Goal: Task Accomplishment & Management: Manage account settings

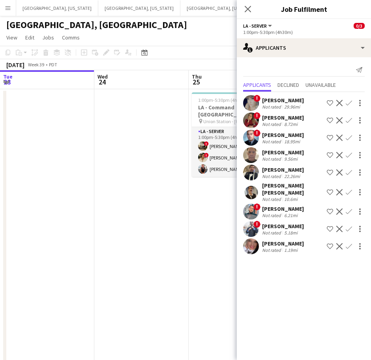
scroll to position [0, 234]
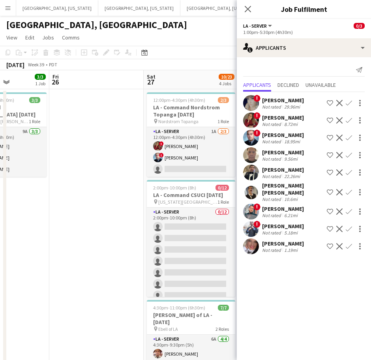
click at [105, 171] on app-date-cell at bounding box center [96, 294] width 94 height 410
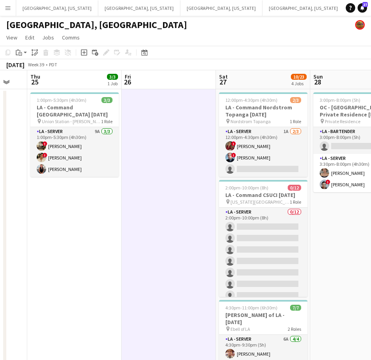
scroll to position [0, 163]
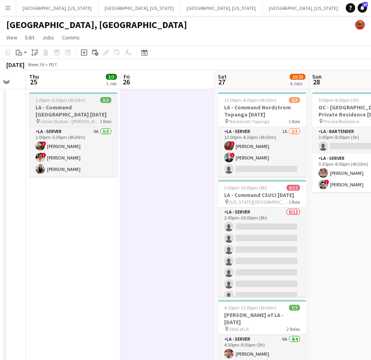
click at [85, 102] on div "1:00pm-5:30pm (4h30m) 3/3" at bounding box center [73, 100] width 89 height 6
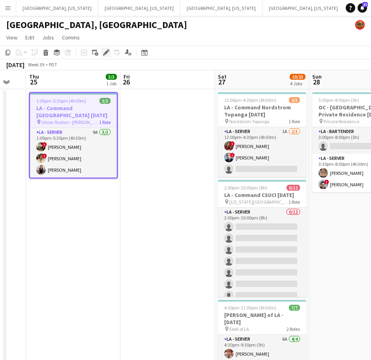
click at [108, 54] on icon "Edit" at bounding box center [106, 52] width 6 height 6
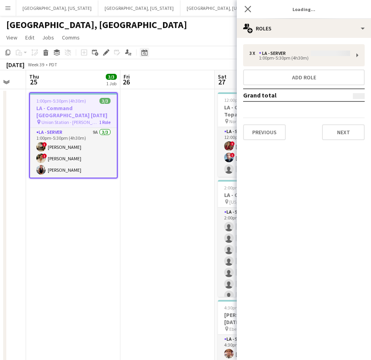
type input "**********"
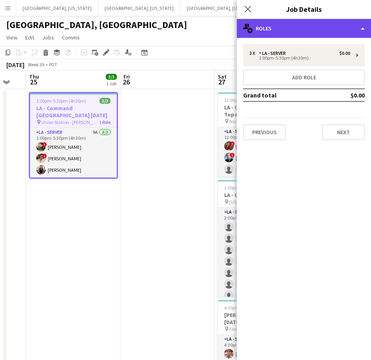
click at [282, 30] on div "multiple-users-add Roles" at bounding box center [304, 28] width 134 height 19
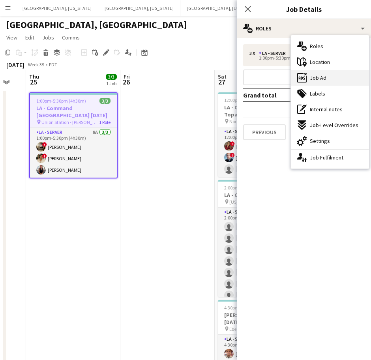
click at [306, 80] on icon "ads-window" at bounding box center [302, 77] width 9 height 9
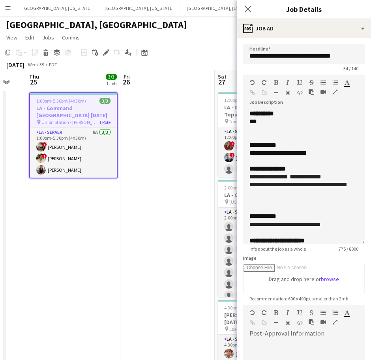
drag, startPoint x: 355, startPoint y: 155, endPoint x: 317, endPoint y: 287, distance: 136.9
click at [317, 245] on div "**********" at bounding box center [304, 177] width 122 height 135
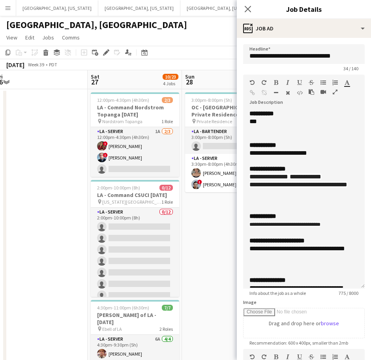
scroll to position [0, 295]
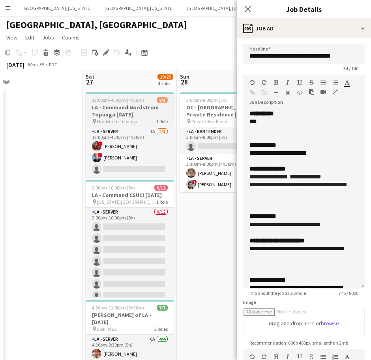
click at [140, 113] on h3 "LA - Command Nordstrom Topanga [DATE]" at bounding box center [130, 111] width 89 height 14
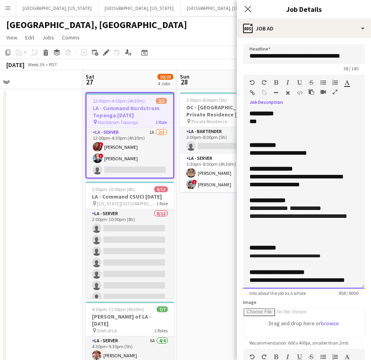
drag, startPoint x: 296, startPoint y: 225, endPoint x: 246, endPoint y: 219, distance: 50.1
click at [246, 219] on div "**********" at bounding box center [304, 199] width 122 height 179
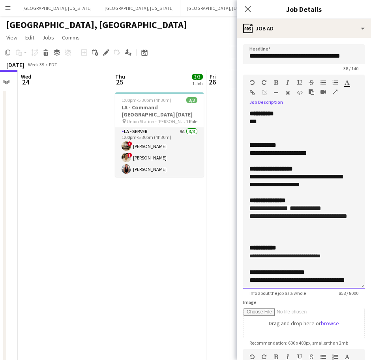
scroll to position [0, 281]
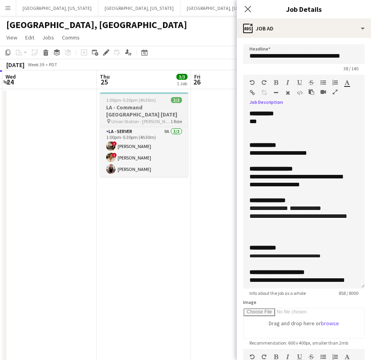
click at [137, 109] on h3 "LA - Command [GEOGRAPHIC_DATA] [DATE]" at bounding box center [144, 111] width 89 height 14
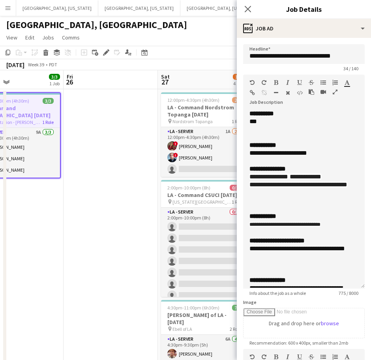
scroll to position [0, 315]
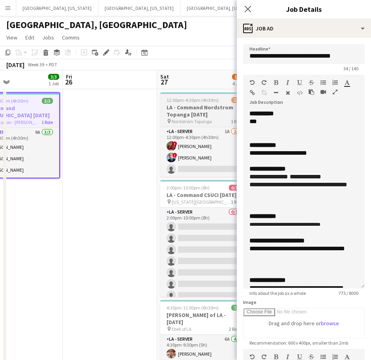
click at [173, 113] on h3 "LA - Command Nordstrom Topanga [DATE]" at bounding box center [204, 111] width 89 height 14
type input "**********"
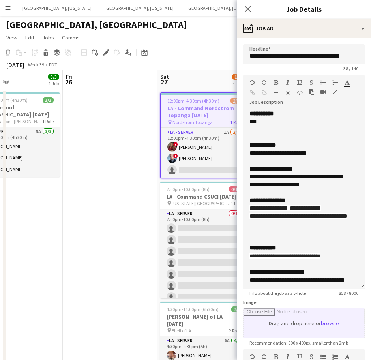
scroll to position [168, 0]
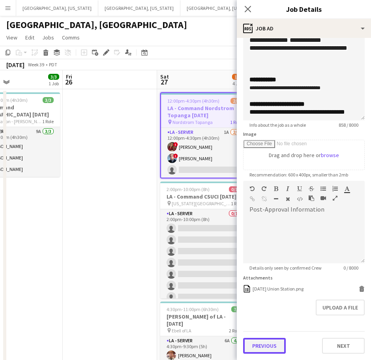
click at [257, 346] on button "Previous" at bounding box center [264, 346] width 43 height 16
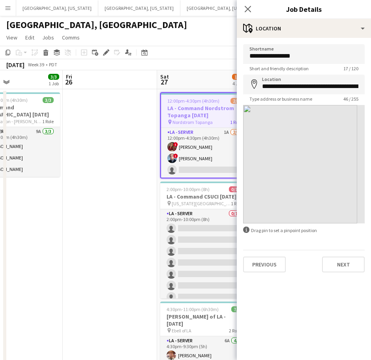
scroll to position [0, 0]
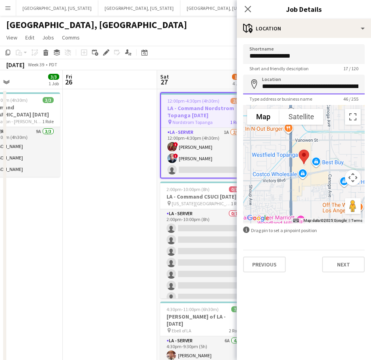
click at [303, 85] on input "**********" at bounding box center [304, 85] width 122 height 20
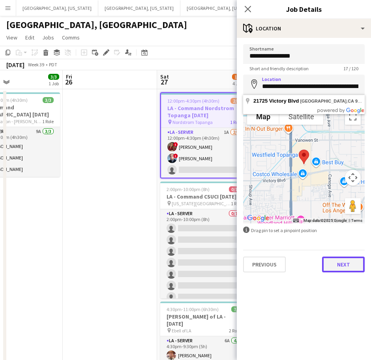
click at [345, 259] on button "Next" at bounding box center [343, 265] width 43 height 16
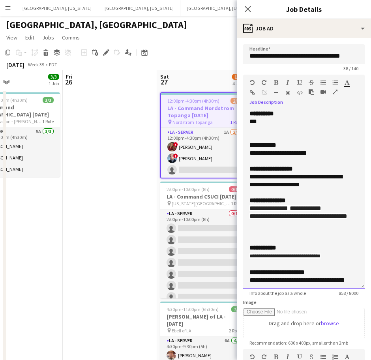
drag, startPoint x: 287, startPoint y: 223, endPoint x: 257, endPoint y: 217, distance: 30.5
click at [257, 217] on div "**********" at bounding box center [304, 217] width 109 height 8
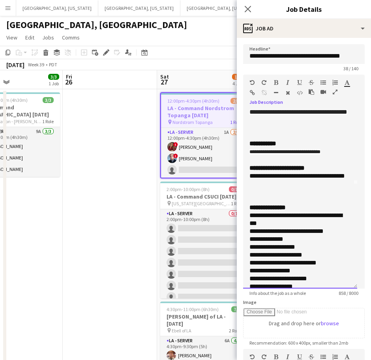
scroll to position [104, 0]
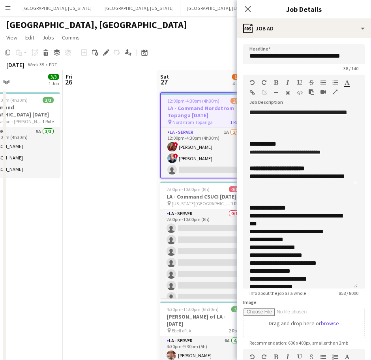
click at [111, 208] on app-date-cell at bounding box center [110, 294] width 94 height 410
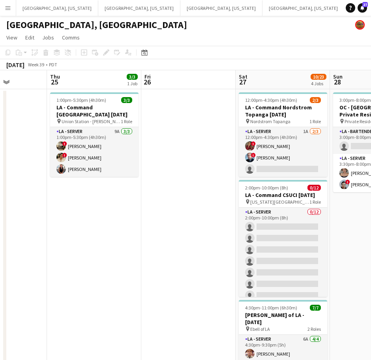
scroll to position [0, 237]
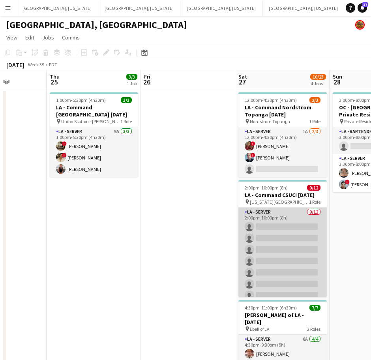
click at [301, 248] on app-card-role "LA - Server 0/12 2:00pm-10:00pm (8h) single-neutral-actions single-neutral-acti…" at bounding box center [283, 284] width 89 height 153
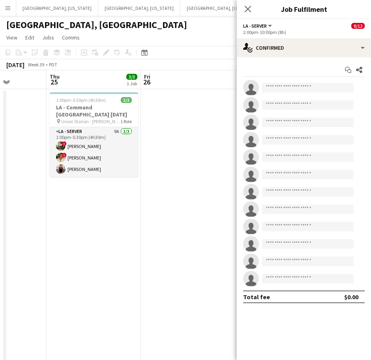
scroll to position [0, 253]
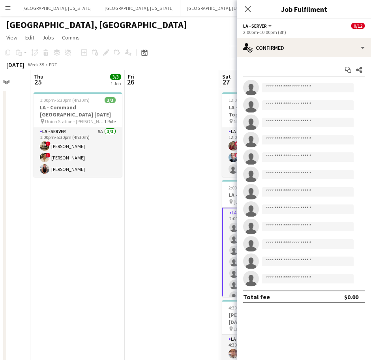
click at [226, 210] on app-card-role "LA - Server 0/12 2:00pm-10:00pm (8h) single-neutral-actions single-neutral-acti…" at bounding box center [266, 285] width 89 height 154
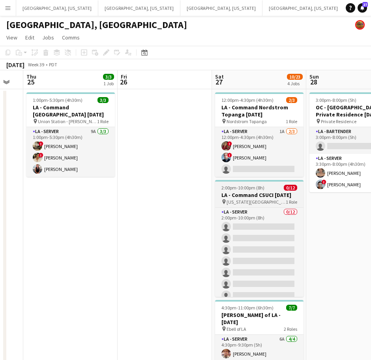
scroll to position [0, 260]
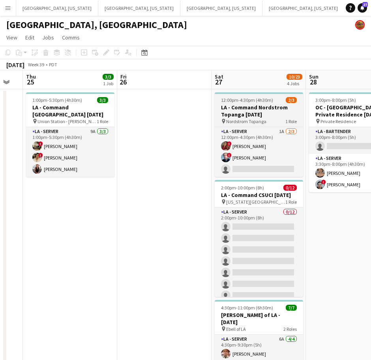
click at [245, 109] on h3 "LA - Command Nordstrom Topanga [DATE]" at bounding box center [259, 111] width 89 height 14
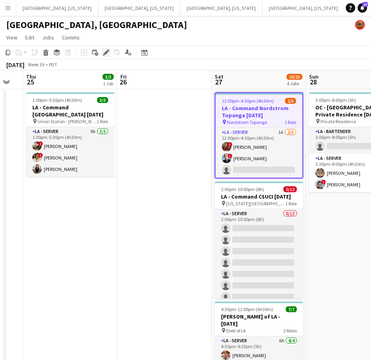
click at [107, 50] on icon "Edit" at bounding box center [106, 52] width 6 height 6
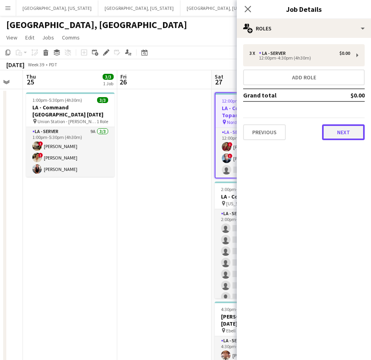
click at [345, 129] on button "Next" at bounding box center [343, 132] width 43 height 16
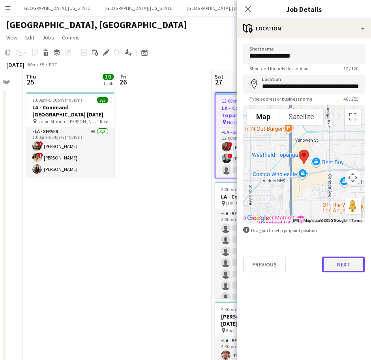
click at [356, 267] on button "Next" at bounding box center [343, 265] width 43 height 16
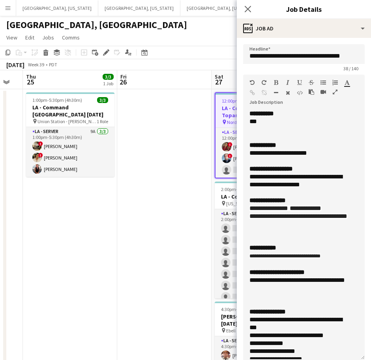
drag, startPoint x: 346, startPoint y: 160, endPoint x: 308, endPoint y: 363, distance: 206.5
click at [308, 360] on html "Menu Boards Boards Boards All jobs Status Workforce Workforce My Workforce Recr…" at bounding box center [185, 320] width 371 height 641
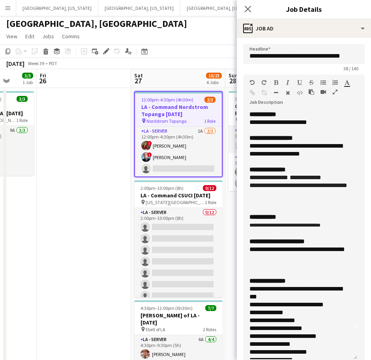
scroll to position [0, 342]
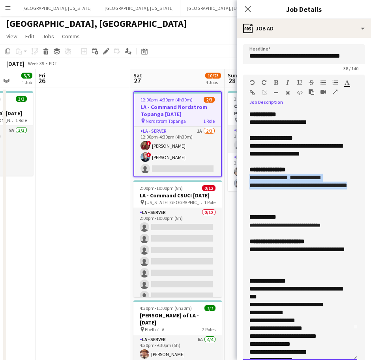
drag, startPoint x: 286, startPoint y: 198, endPoint x: 245, endPoint y: 180, distance: 44.4
click at [245, 180] on div "**********" at bounding box center [300, 235] width 114 height 250
paste div
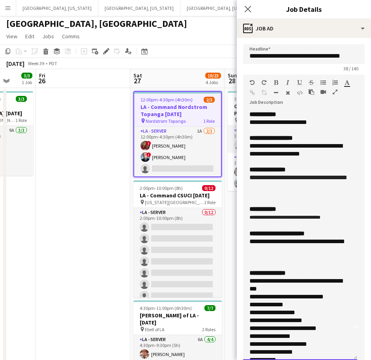
click at [250, 177] on font "**********" at bounding box center [299, 178] width 98 height 6
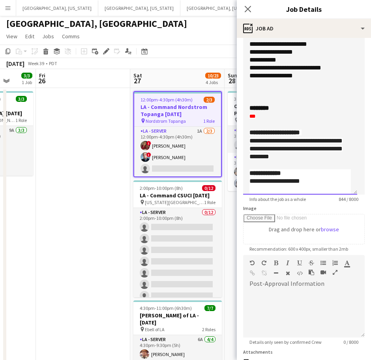
scroll to position [172, 0]
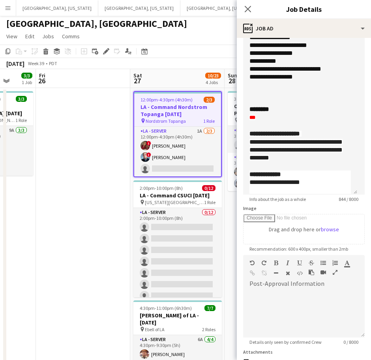
click at [105, 157] on app-date-cell at bounding box center [83, 364] width 94 height 552
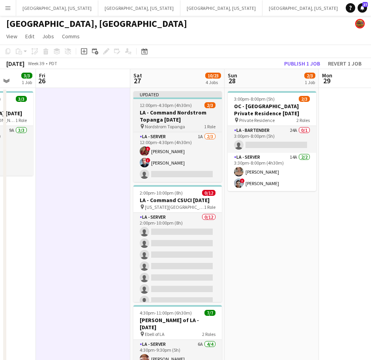
click at [171, 104] on span "12:00pm-4:30pm (4h30m)" at bounding box center [166, 105] width 52 height 6
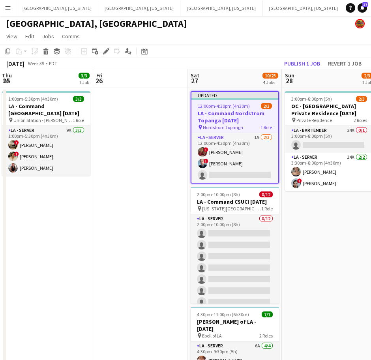
scroll to position [0, 284]
click at [105, 54] on icon at bounding box center [104, 54] width 2 height 2
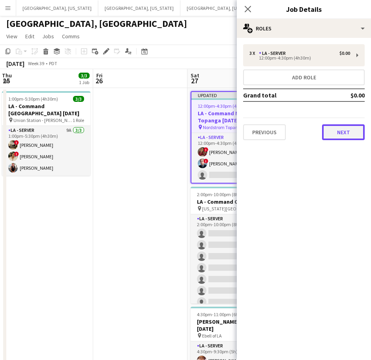
click at [350, 132] on button "Next" at bounding box center [343, 132] width 43 height 16
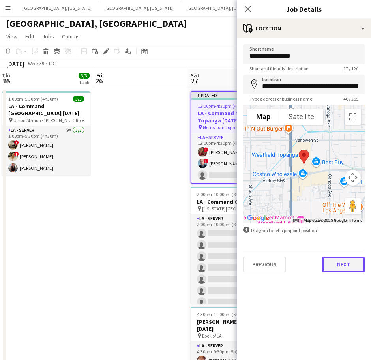
click at [340, 269] on button "Next" at bounding box center [343, 265] width 43 height 16
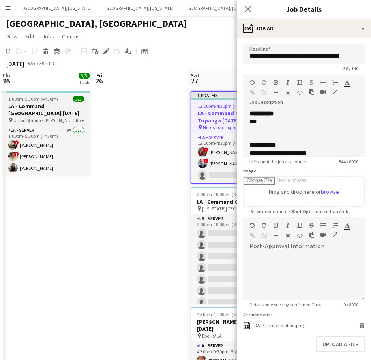
click at [47, 108] on h3 "LA - Command [GEOGRAPHIC_DATA] [DATE]" at bounding box center [46, 110] width 89 height 14
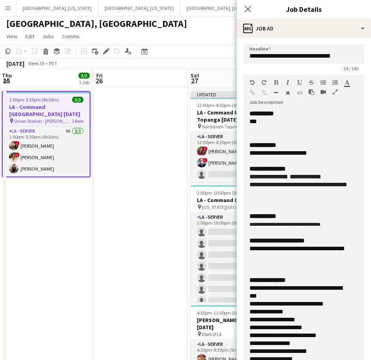
drag, startPoint x: 355, startPoint y: 154, endPoint x: 267, endPoint y: 371, distance: 235.0
click at [267, 360] on html "Menu Boards Boards Boards All jobs Status Workforce Workforce My Workforce Recr…" at bounding box center [185, 319] width 371 height 641
click at [210, 122] on h3 "LA - Command Nordstrom Topanga [DATE]" at bounding box center [235, 116] width 89 height 14
type input "**********"
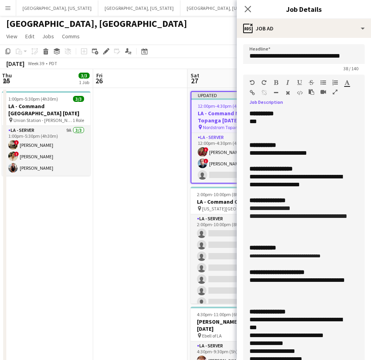
drag, startPoint x: 324, startPoint y: 154, endPoint x: 238, endPoint y: 150, distance: 86.7
click at [238, 150] on form "**********" at bounding box center [304, 326] width 134 height 564
click at [258, 177] on div "**********" at bounding box center [297, 181] width 94 height 16
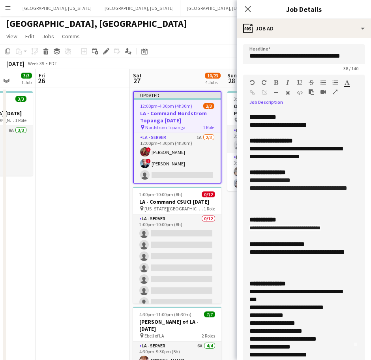
scroll to position [29, 0]
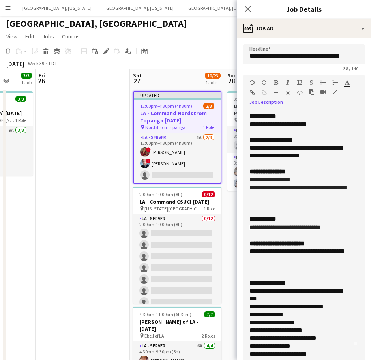
drag, startPoint x: 338, startPoint y: 239, endPoint x: 240, endPoint y: 237, distance: 97.6
click at [240, 237] on form "**********" at bounding box center [304, 326] width 134 height 564
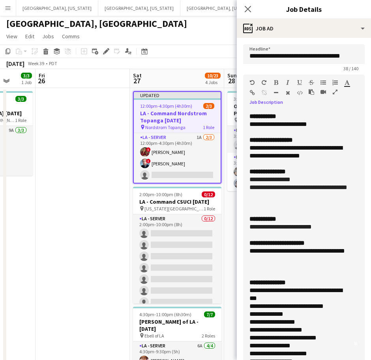
drag, startPoint x: 283, startPoint y: 267, endPoint x: 237, endPoint y: 262, distance: 45.7
click at [237, 262] on form "**********" at bounding box center [304, 326] width 134 height 564
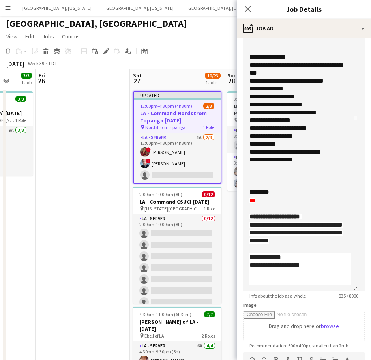
scroll to position [87, 0]
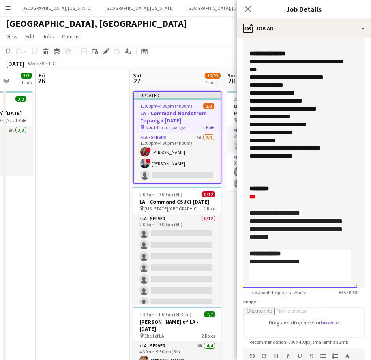
drag, startPoint x: 273, startPoint y: 194, endPoint x: 236, endPoint y: 192, distance: 36.8
click at [236, 192] on body "Menu Boards Boards Boards All jobs Status Workforce Workforce My Workforce Recr…" at bounding box center [185, 319] width 371 height 641
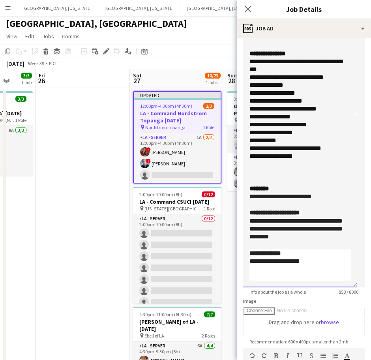
drag, startPoint x: 334, startPoint y: 235, endPoint x: 240, endPoint y: 220, distance: 95.6
click at [240, 220] on form "**********" at bounding box center [304, 239] width 134 height 564
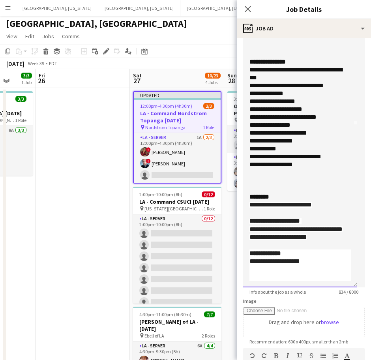
scroll to position [88, 0]
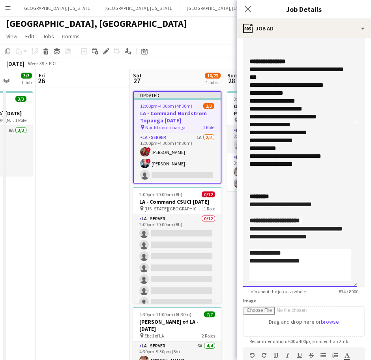
drag, startPoint x: 318, startPoint y: 259, endPoint x: 237, endPoint y: 264, distance: 80.3
click at [237, 264] on form "**********" at bounding box center [304, 239] width 134 height 564
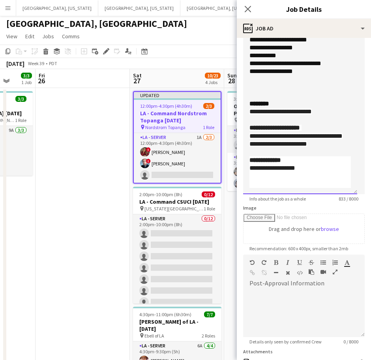
scroll to position [254, 0]
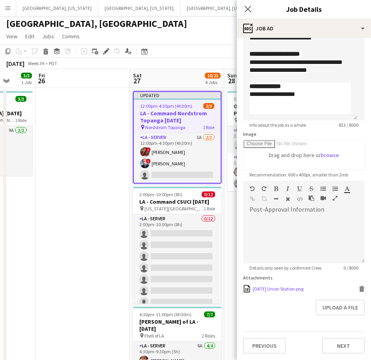
click at [359, 290] on icon "Delete" at bounding box center [362, 289] width 6 height 6
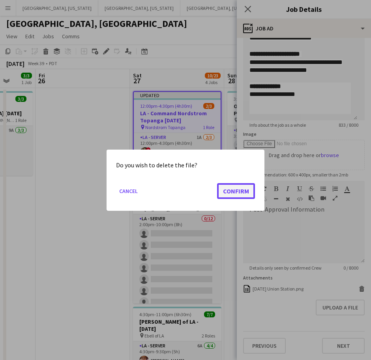
click at [232, 191] on button "Confirm" at bounding box center [236, 191] width 38 height 16
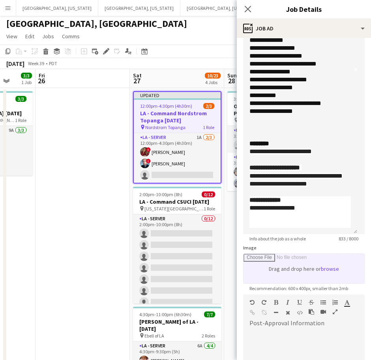
scroll to position [248, 0]
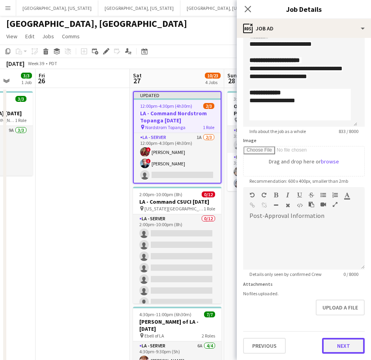
click at [326, 348] on button "Next" at bounding box center [343, 346] width 43 height 16
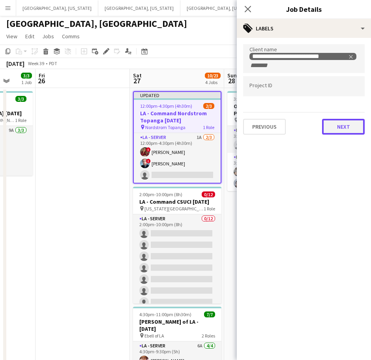
click at [338, 130] on button "Next" at bounding box center [343, 127] width 43 height 16
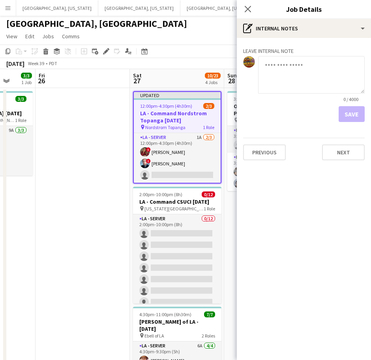
click at [243, 9] on div "Close pop-in" at bounding box center [248, 9] width 22 height 18
click at [247, 13] on app-icon "Close pop-in" at bounding box center [248, 9] width 11 height 11
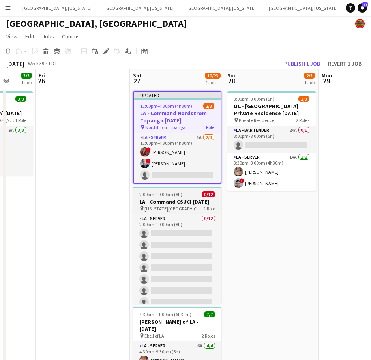
click at [157, 201] on h3 "LA - Command CSUCI [DATE]" at bounding box center [177, 201] width 89 height 7
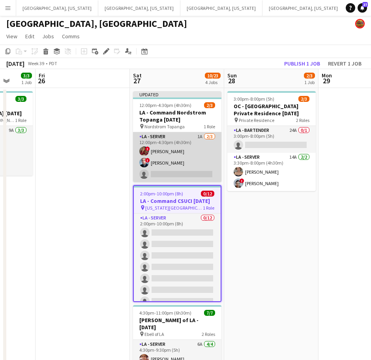
click at [160, 151] on app-card-role "LA - Server 1A [DATE] 12:00pm-4:30pm (4h30m) ! [PERSON_NAME] ! [PERSON_NAME] si…" at bounding box center [177, 157] width 89 height 50
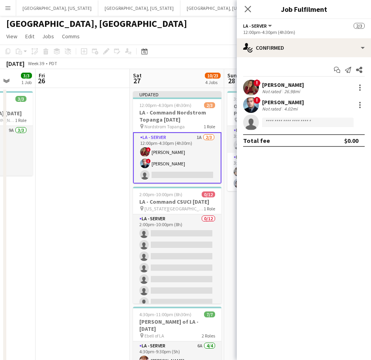
click at [169, 34] on app-page-menu "View Day view expanded Day view collapsed Month view Date picker Jump to [DATE]…" at bounding box center [185, 37] width 371 height 15
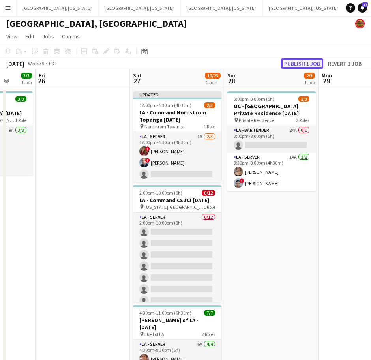
click at [309, 61] on button "Publish 1 job" at bounding box center [302, 63] width 42 height 10
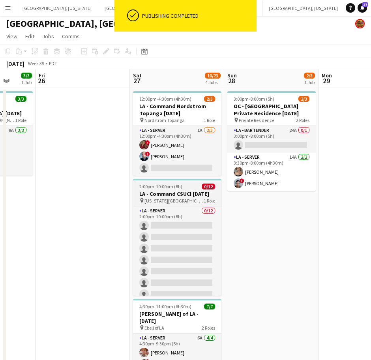
click at [192, 190] on h3 "LA - Command CSUCI [DATE]" at bounding box center [177, 193] width 89 height 7
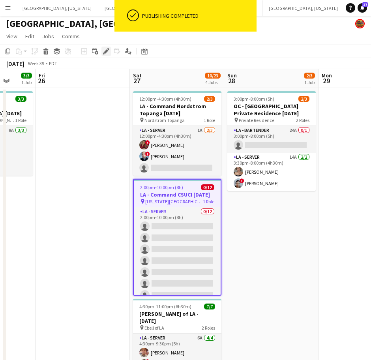
click at [107, 54] on icon "Edit" at bounding box center [106, 51] width 6 height 6
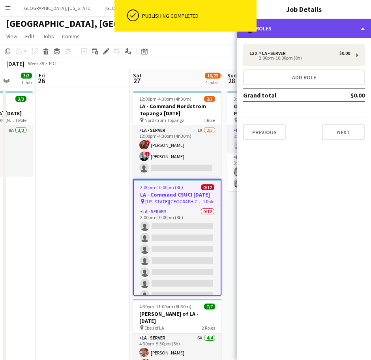
click at [297, 30] on div "multiple-users-add Roles" at bounding box center [304, 28] width 134 height 19
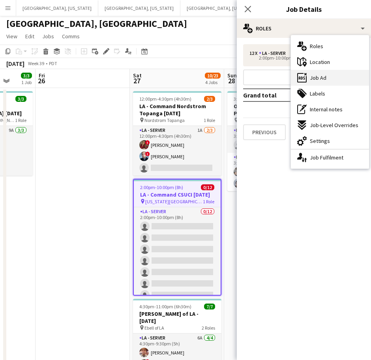
click at [318, 79] on span "Job Ad" at bounding box center [318, 77] width 17 height 7
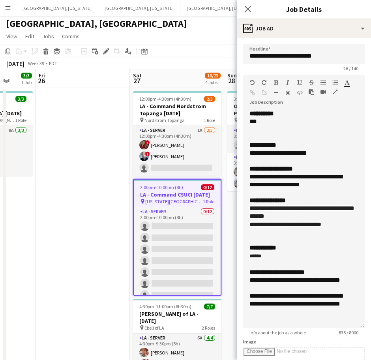
drag, startPoint x: 353, startPoint y: 152, endPoint x: 356, endPoint y: 324, distance: 172.7
click at [356, 324] on div "**********" at bounding box center [304, 219] width 122 height 218
drag, startPoint x: 339, startPoint y: 227, endPoint x: 243, endPoint y: 211, distance: 97.0
click at [243, 211] on div "**********" at bounding box center [304, 220] width 122 height 220
copy div "**********"
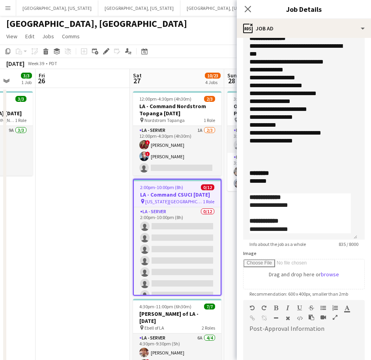
scroll to position [90, 0]
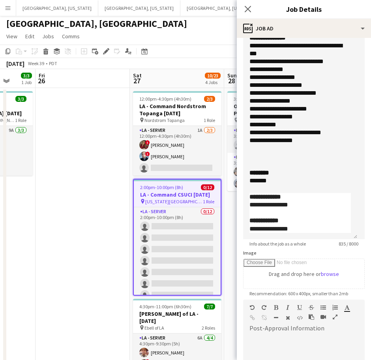
click at [115, 213] on app-date-cell at bounding box center [83, 364] width 94 height 552
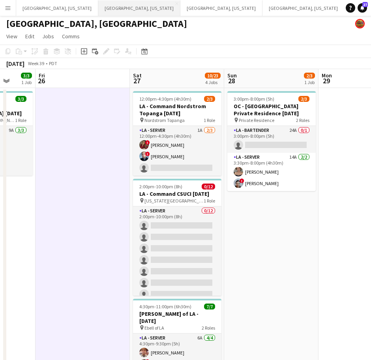
click at [98, 6] on button "[GEOGRAPHIC_DATA], [US_STATE] Close" at bounding box center [139, 7] width 82 height 15
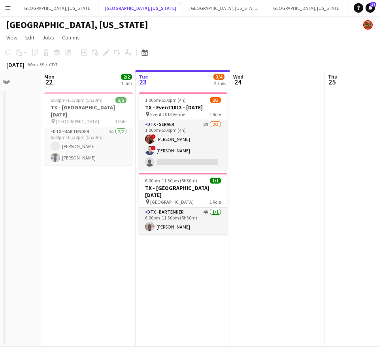
scroll to position [0, 242]
click at [194, 157] on app-card-role "DTX - Server 2A [DATE] 1:00pm-5:00pm (4h) ! [PERSON_NAME] ! [PERSON_NAME] singl…" at bounding box center [183, 145] width 89 height 50
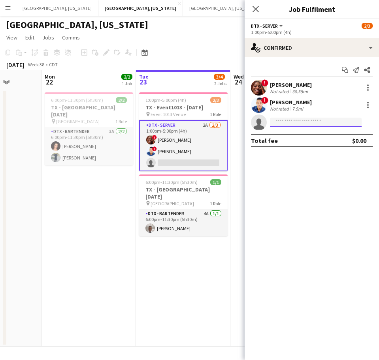
click at [291, 124] on input at bounding box center [316, 122] width 92 height 9
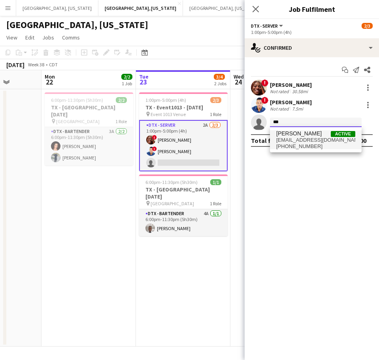
type input "***"
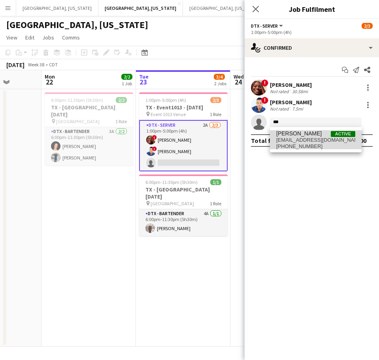
click at [295, 138] on span "[EMAIL_ADDRESS][DOMAIN_NAME]" at bounding box center [315, 140] width 79 height 6
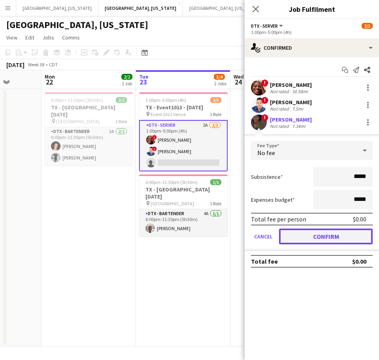
click at [310, 233] on button "Confirm" at bounding box center [326, 237] width 94 height 16
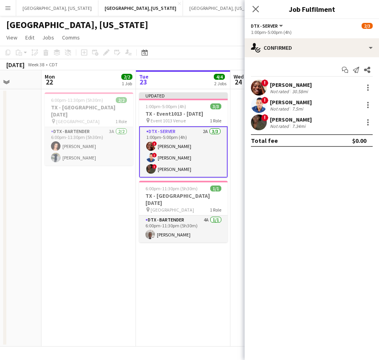
click at [177, 291] on app-date-cell "Updated 1:00pm-5:00pm (4h) 3/3 TX - Event1013 - [DATE] pin Event 1013 Venue 1 R…" at bounding box center [183, 218] width 94 height 258
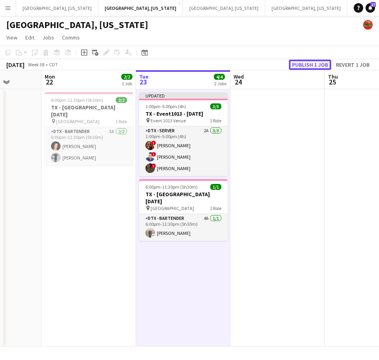
click at [309, 64] on button "Publish 1 job" at bounding box center [310, 65] width 42 height 10
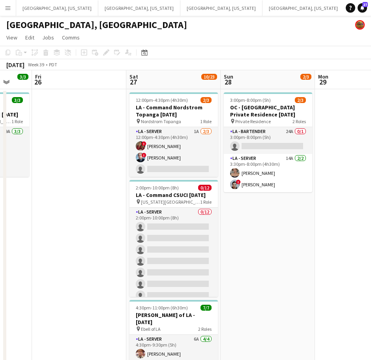
scroll to position [0, 252]
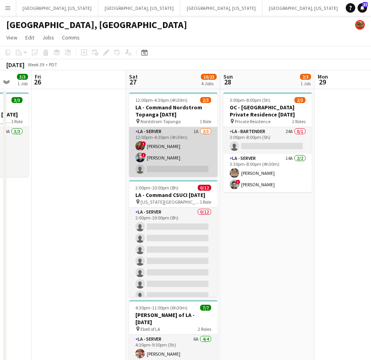
click at [153, 156] on app-card-role "LA - Server 1A [DATE] 12:00pm-4:30pm (4h30m) ! [PERSON_NAME] ! [PERSON_NAME] si…" at bounding box center [173, 152] width 89 height 50
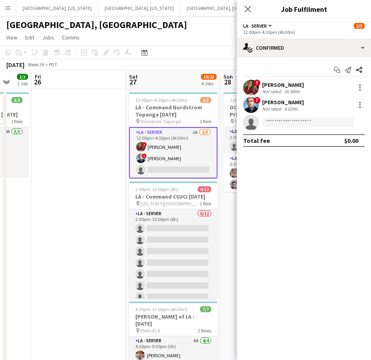
click at [346, 301] on mat-expansion-panel "check Confirmed Start chat Send notification Share ! [PERSON_NAME] Not rated 26…" at bounding box center [304, 208] width 134 height 303
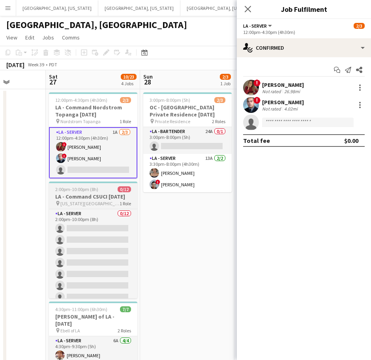
scroll to position [0, 238]
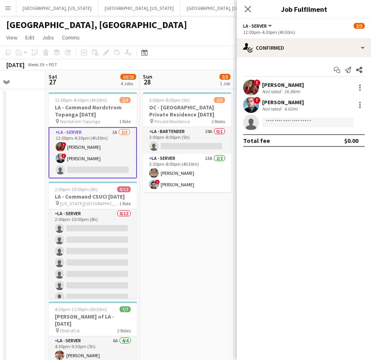
click at [72, 140] on app-card-role "LA - Server 1A [DATE] 12:00pm-4:30pm (4h30m) ! [PERSON_NAME] ! [PERSON_NAME] si…" at bounding box center [93, 152] width 89 height 51
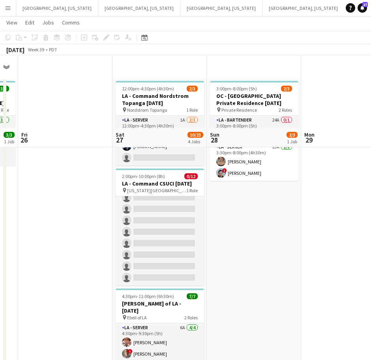
scroll to position [0, 0]
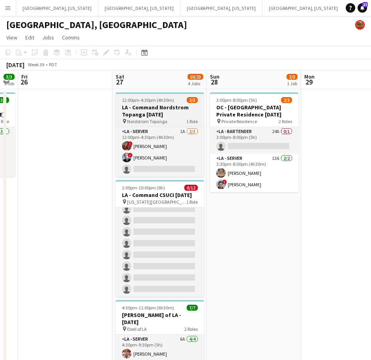
click at [148, 99] on span "12:00pm-4:30pm (4h30m)" at bounding box center [148, 100] width 52 height 6
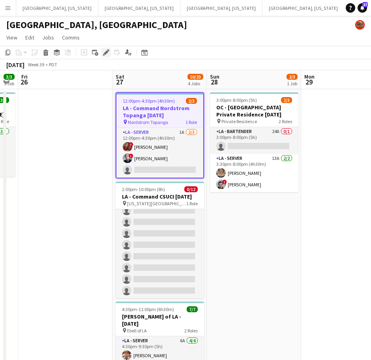
click at [105, 54] on icon at bounding box center [106, 53] width 4 height 4
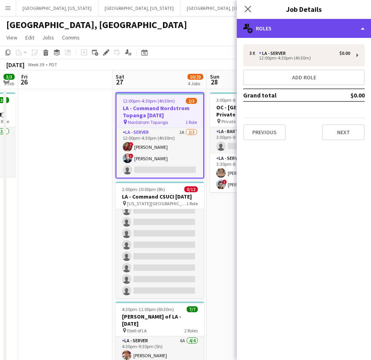
click at [279, 28] on div "multiple-users-add Roles" at bounding box center [304, 28] width 134 height 19
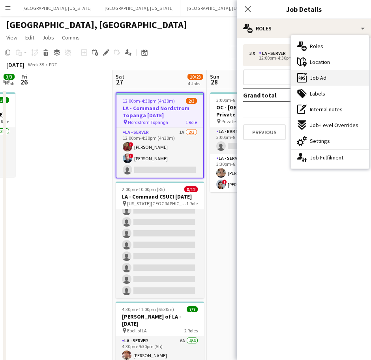
click at [325, 79] on span "Job Ad" at bounding box center [318, 77] width 17 height 7
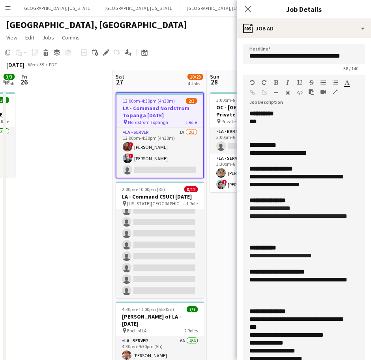
drag, startPoint x: 354, startPoint y: 152, endPoint x: 194, endPoint y: 383, distance: 281.7
click at [194, 360] on html "Menu Boards Boards Boards All jobs Status Workforce Workforce My Workforce Recr…" at bounding box center [185, 320] width 371 height 641
drag, startPoint x: 279, startPoint y: 297, endPoint x: 248, endPoint y: 148, distance: 152.7
click at [248, 148] on div "**********" at bounding box center [304, 249] width 122 height 279
copy div "**********"
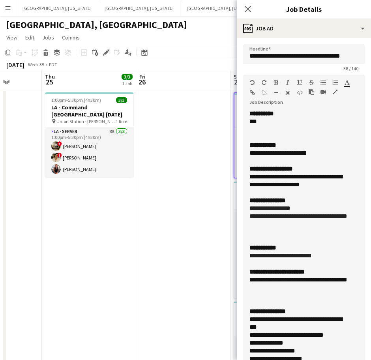
scroll to position [0, 241]
click at [192, 38] on app-page-menu "View Day view expanded Day view collapsed Month view Date picker Jump to [DATE]…" at bounding box center [185, 38] width 371 height 15
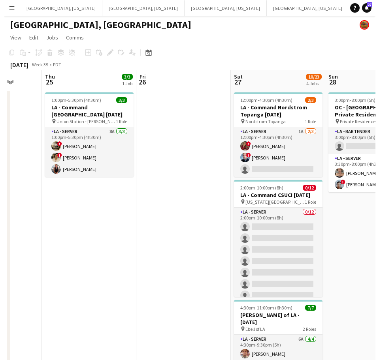
scroll to position [0, 246]
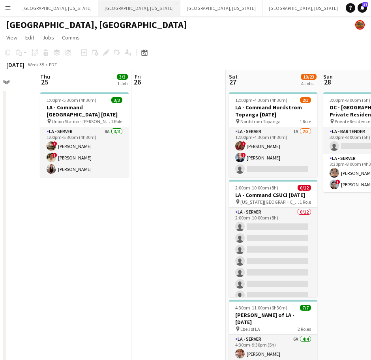
click at [103, 9] on button "[GEOGRAPHIC_DATA], [US_STATE] Close" at bounding box center [139, 7] width 82 height 15
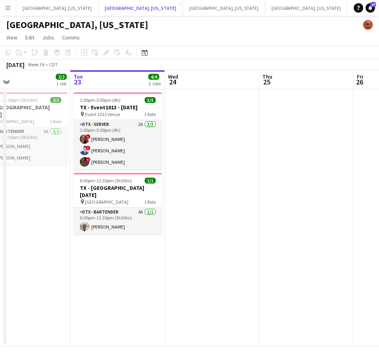
scroll to position [0, 213]
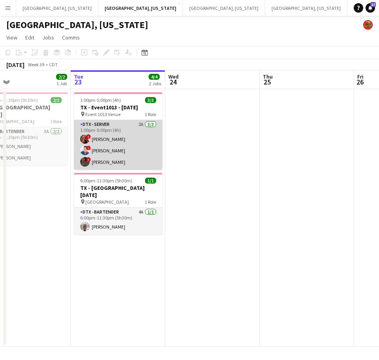
click at [121, 156] on app-card-role "DTX - Server 2A [DATE] 1:00pm-5:00pm (4h) ! [PERSON_NAME] ! Erraldo [PERSON_NAM…" at bounding box center [118, 145] width 89 height 50
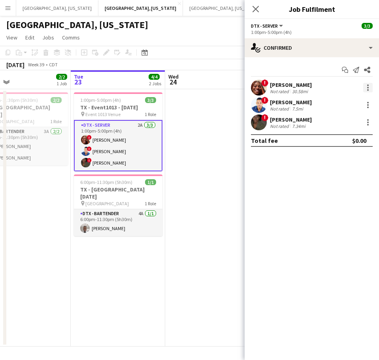
click at [370, 87] on div at bounding box center [367, 87] width 9 height 9
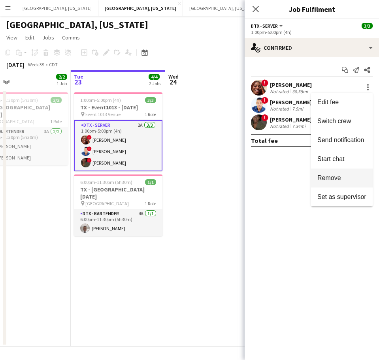
click at [348, 177] on span "Remove" at bounding box center [341, 178] width 49 height 7
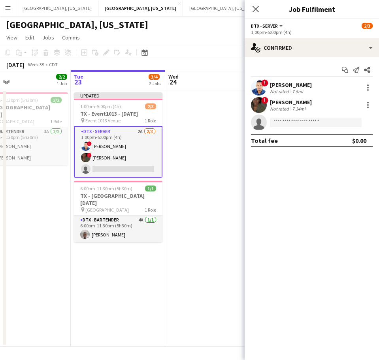
click at [230, 139] on app-date-cell at bounding box center [212, 218] width 94 height 258
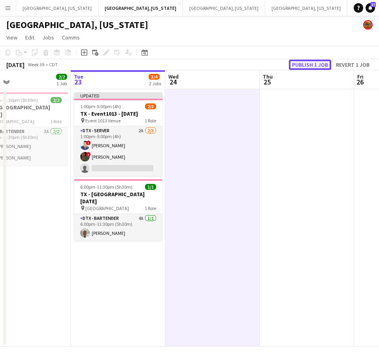
click at [309, 65] on button "Publish 1 job" at bounding box center [310, 65] width 42 height 10
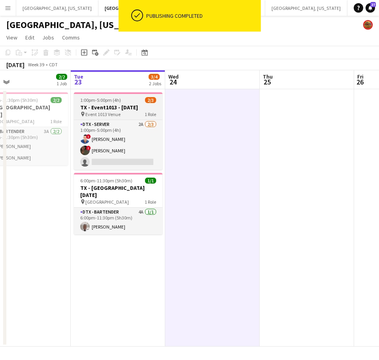
click at [122, 113] on div "pin Event 1013 Venue 1 Role" at bounding box center [118, 114] width 89 height 6
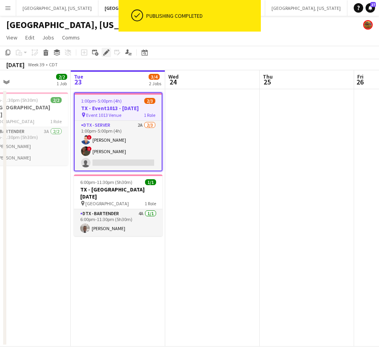
click at [109, 52] on icon "Edit" at bounding box center [106, 52] width 6 height 6
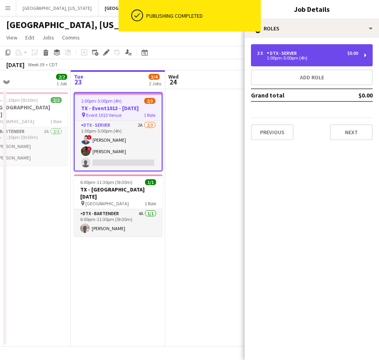
click at [292, 53] on div "DTX - Server" at bounding box center [283, 54] width 33 height 6
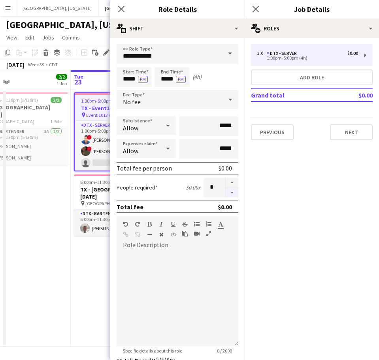
click at [226, 193] on button "button" at bounding box center [232, 193] width 13 height 10
type input "*"
click at [256, 9] on icon at bounding box center [256, 9] width 8 height 8
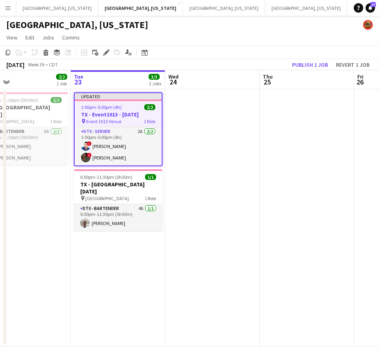
click at [113, 113] on h3 "TX - Event1013 - [DATE]" at bounding box center [118, 114] width 87 height 7
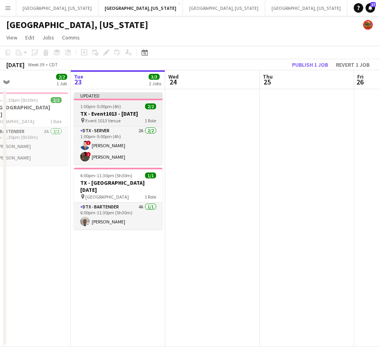
click at [98, 115] on h3 "TX - Event1013 - [DATE]" at bounding box center [118, 113] width 89 height 7
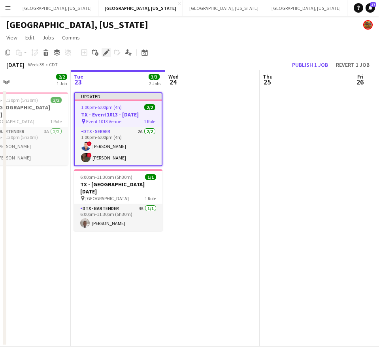
click at [106, 51] on icon "Edit" at bounding box center [106, 52] width 6 height 6
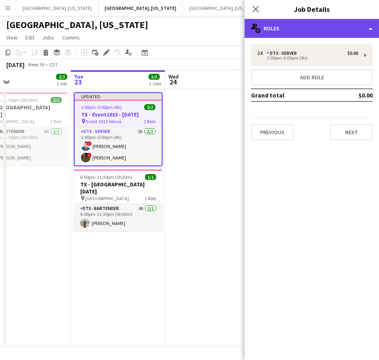
click at [287, 24] on div "multiple-users-add Roles" at bounding box center [312, 28] width 134 height 19
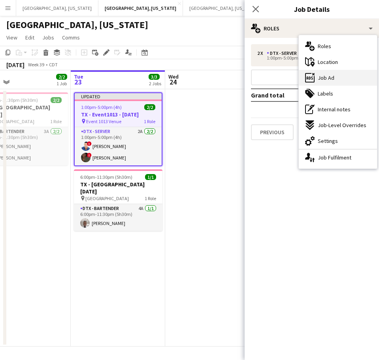
click at [320, 73] on div "ads-window Job Ad" at bounding box center [338, 78] width 78 height 16
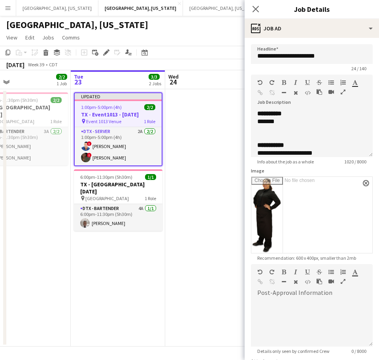
click at [203, 146] on app-date-cell at bounding box center [212, 218] width 94 height 258
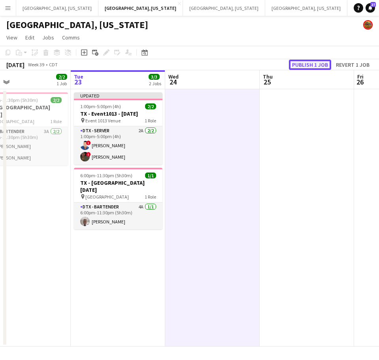
click at [298, 63] on button "Publish 1 job" at bounding box center [310, 65] width 42 height 10
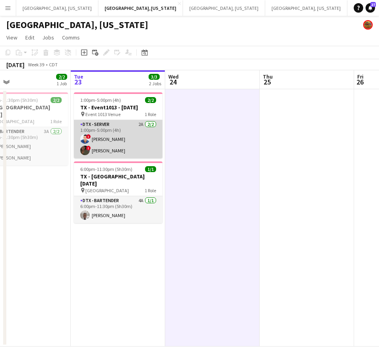
click at [98, 139] on app-card-role "DTX - Server 2A [DATE] 1:00pm-5:00pm (4h) ! Erraldo [PERSON_NAME] ! [PERSON_NAM…" at bounding box center [118, 139] width 89 height 38
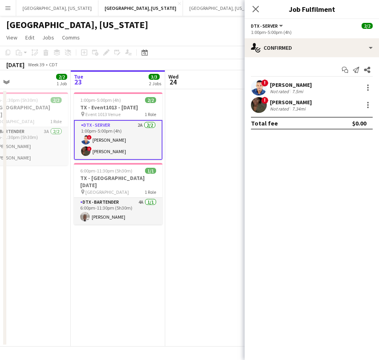
click at [256, 107] on app-user-avatar at bounding box center [259, 105] width 16 height 16
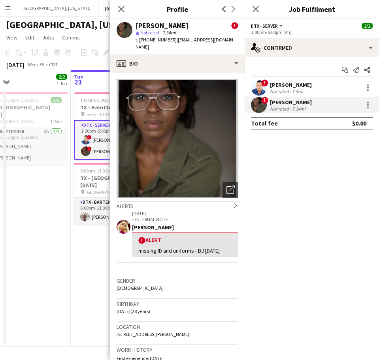
click at [158, 39] on span "t. [PHONE_NUMBER]" at bounding box center [156, 40] width 41 height 6
copy span "12144063757"
click at [47, 221] on app-date-cell "6:00pm-11:30pm (5h30m) 2/2 [GEOGRAPHIC_DATA] - [GEOGRAPHIC_DATA] [DATE] pin [GE…" at bounding box center [23, 218] width 94 height 258
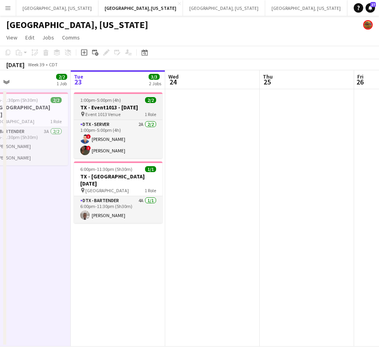
click at [125, 107] on h3 "TX - Event1013 - [DATE]" at bounding box center [118, 107] width 89 height 7
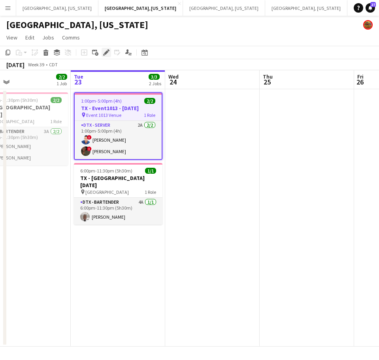
click at [105, 50] on icon "Edit" at bounding box center [106, 52] width 6 height 6
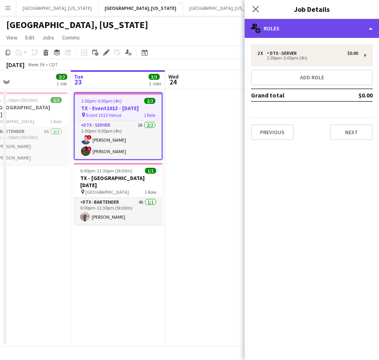
click at [295, 24] on div "multiple-users-add Roles" at bounding box center [312, 28] width 134 height 19
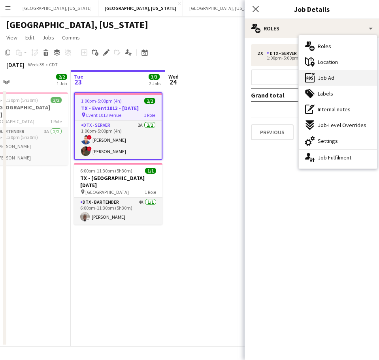
click at [308, 81] on icon "ads-window" at bounding box center [309, 77] width 9 height 9
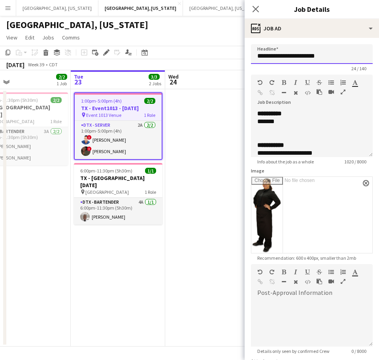
click at [301, 55] on input "**********" at bounding box center [312, 54] width 122 height 20
click at [317, 127] on div at bounding box center [311, 130] width 109 height 8
copy div "**********"
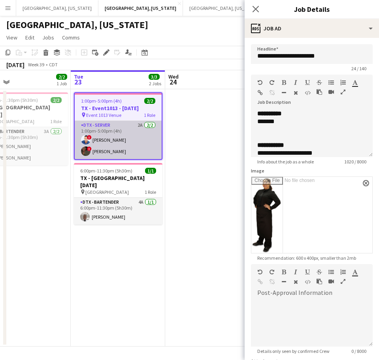
click at [91, 131] on app-card-role "DTX - Server 2A [DATE] 1:00pm-5:00pm (4h) ! Erraldo [PERSON_NAME] ! [PERSON_NAM…" at bounding box center [118, 140] width 87 height 38
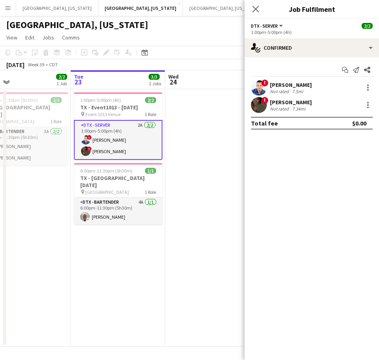
click at [295, 92] on div "7.5mi" at bounding box center [297, 92] width 14 height 6
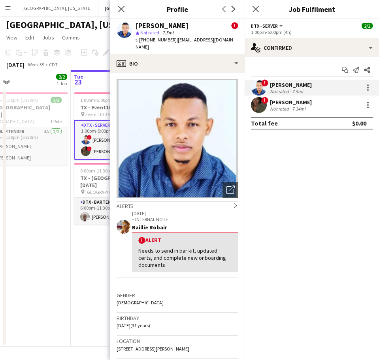
drag, startPoint x: 234, startPoint y: 41, endPoint x: 171, endPoint y: 39, distance: 63.3
click at [171, 39] on div "[PERSON_NAME] ! star Not rated 7.5mi t. [PHONE_NUMBER] | [EMAIL_ADDRESS][DOMAIN…" at bounding box center [177, 36] width 134 height 35
copy span "[EMAIL_ADDRESS][DOMAIN_NAME]"
click at [274, 110] on div "Not rated" at bounding box center [280, 109] width 21 height 6
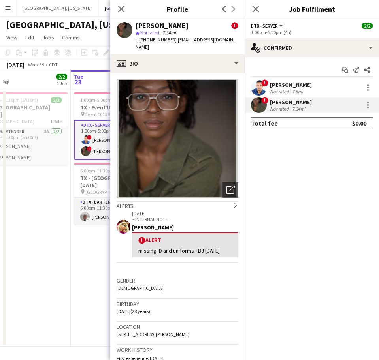
drag, startPoint x: 188, startPoint y: 41, endPoint x: 172, endPoint y: 43, distance: 16.8
click at [172, 43] on div "[PERSON_NAME] ! star Not rated 7.34mi t. [PHONE_NUMBER] | [EMAIL_ADDRESS][DOMAI…" at bounding box center [177, 36] width 134 height 35
copy span "[EMAIL_ADDRESS][DOMAIN_NAME]"
click at [55, 197] on app-date-cell "6:00pm-11:30pm (5h30m) 2/2 [GEOGRAPHIC_DATA] - [GEOGRAPHIC_DATA] [DATE] pin [GE…" at bounding box center [23, 218] width 94 height 258
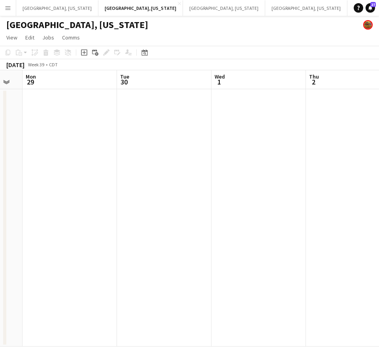
scroll to position [0, 262]
click at [9, 8] on app-icon "Menu" at bounding box center [8, 8] width 6 height 6
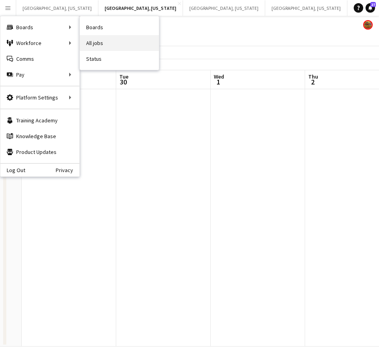
click at [108, 42] on link "All jobs" at bounding box center [119, 43] width 79 height 16
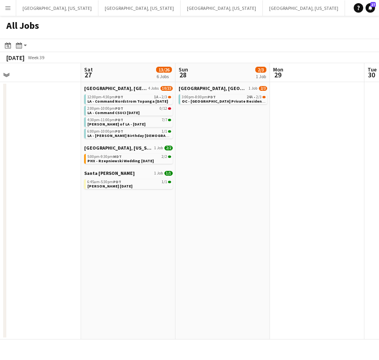
scroll to position [0, 202]
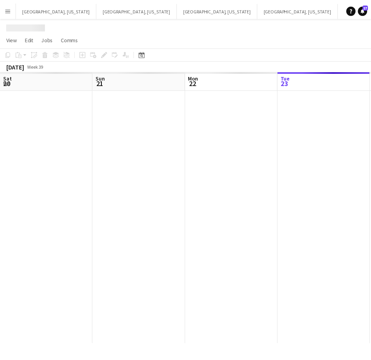
scroll to position [0, 189]
